Goal: Task Accomplishment & Management: Complete application form

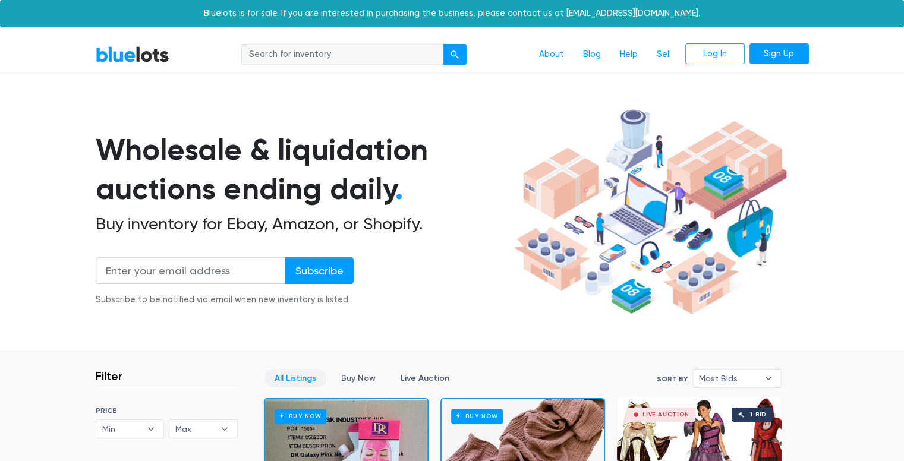
click at [411, 52] on input "search" at bounding box center [342, 54] width 202 height 21
click at [478, 139] on h1 "Wholesale & liquidation auctions ending daily ." at bounding box center [303, 169] width 414 height 79
click at [660, 51] on link "Sell" at bounding box center [663, 54] width 33 height 23
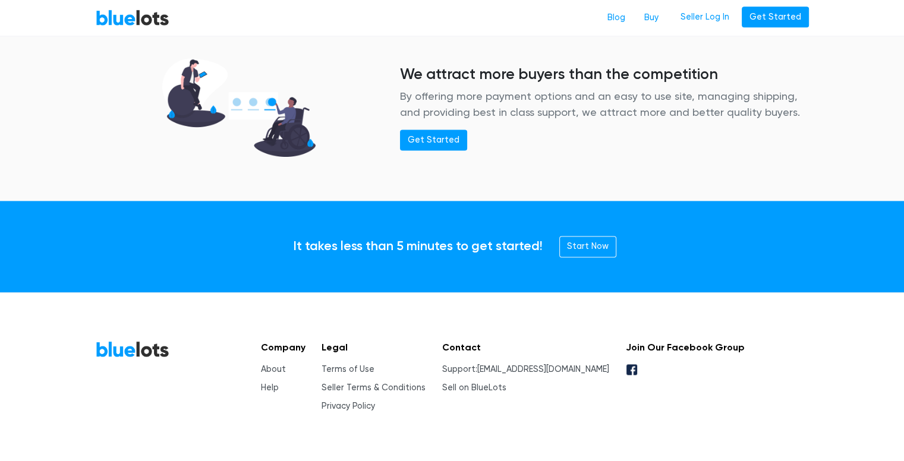
scroll to position [1591, 0]
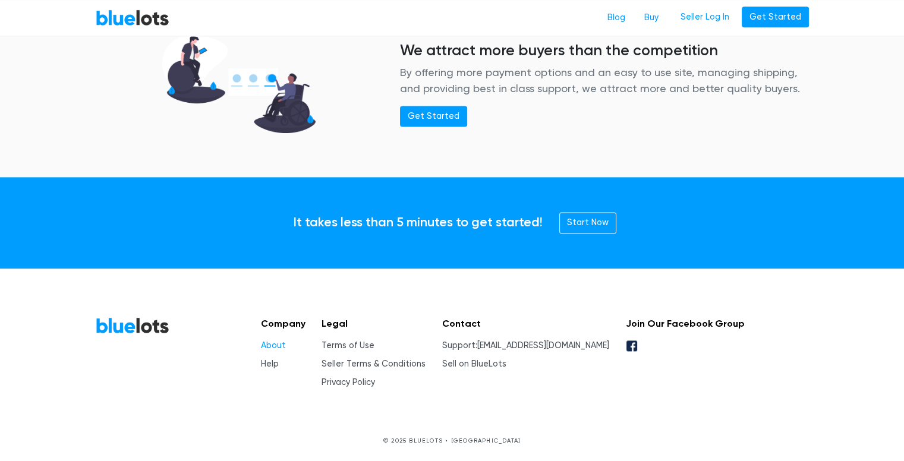
click at [273, 341] on link "About" at bounding box center [273, 346] width 25 height 10
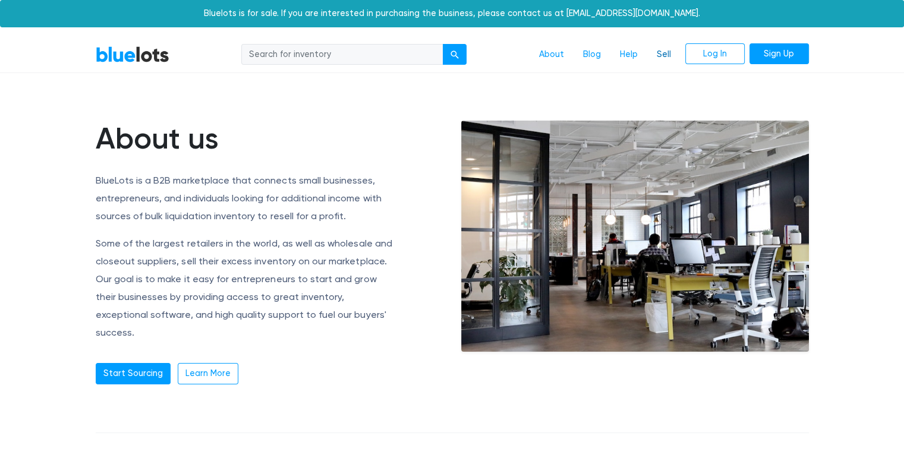
click at [663, 51] on link "Sell" at bounding box center [663, 54] width 33 height 23
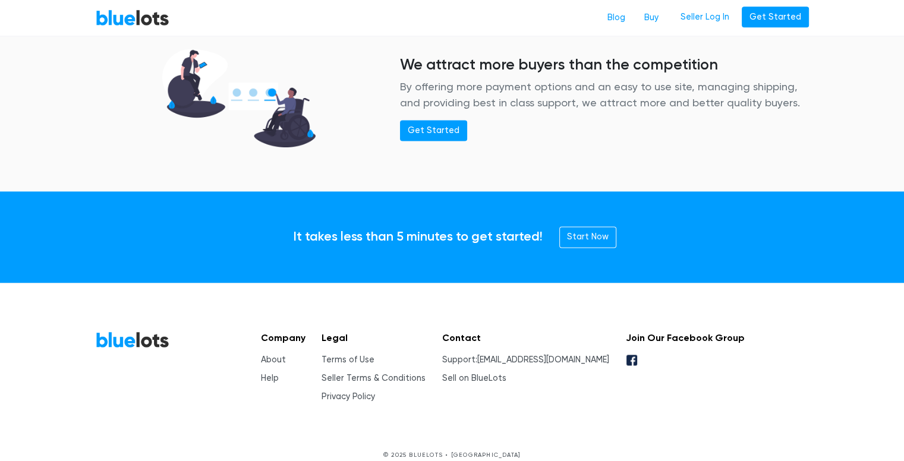
scroll to position [1591, 0]
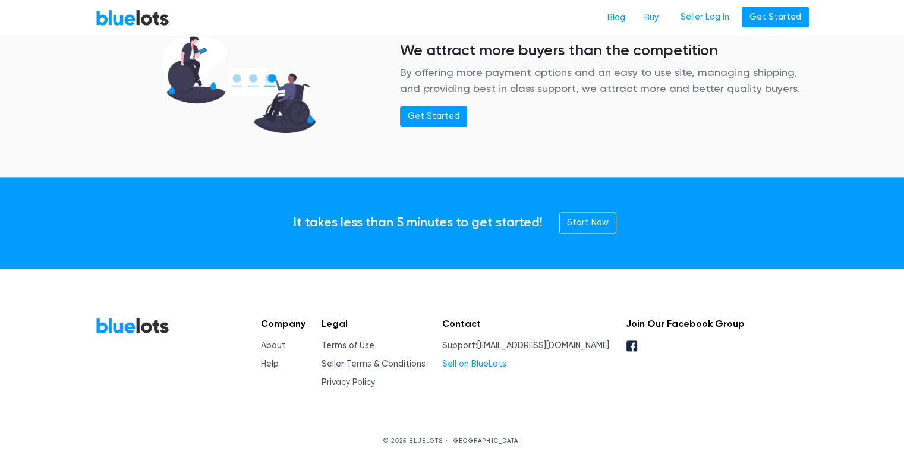
click at [485, 361] on link "Sell on BlueLots" at bounding box center [474, 364] width 64 height 10
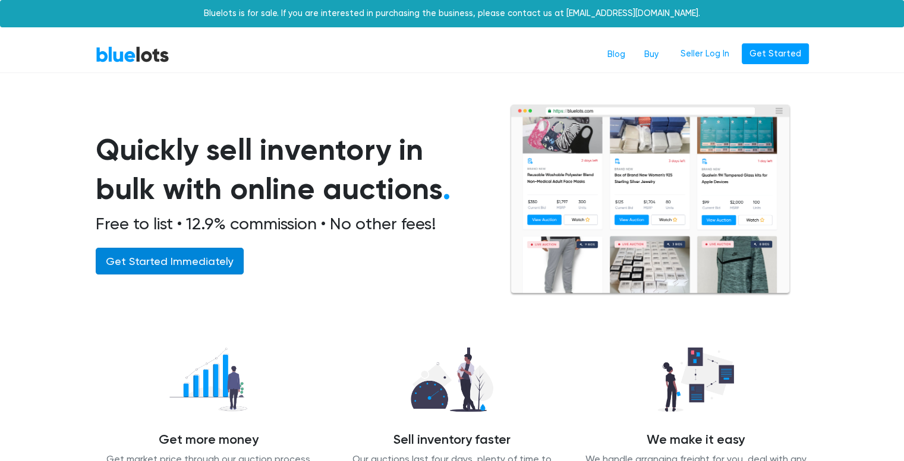
click at [207, 257] on link "Get Started Immediately" at bounding box center [170, 261] width 148 height 27
click at [659, 51] on link "Buy" at bounding box center [651, 54] width 33 height 23
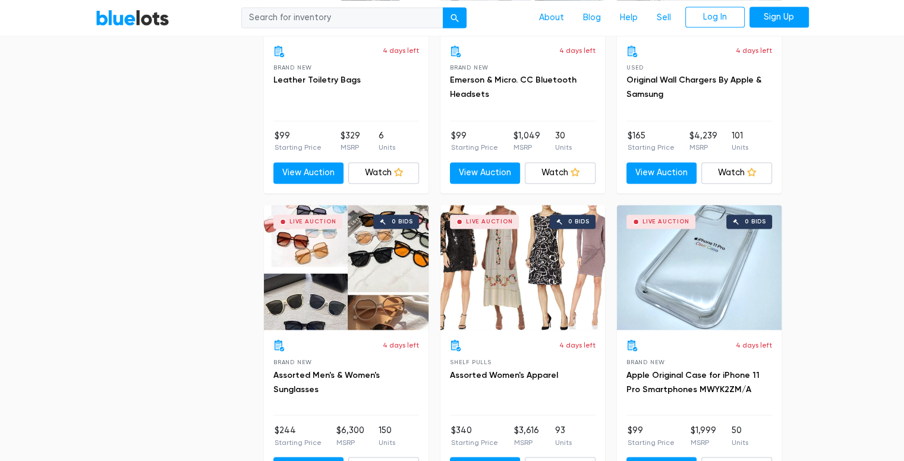
scroll to position [1969, 0]
